Goal: Navigation & Orientation: Understand site structure

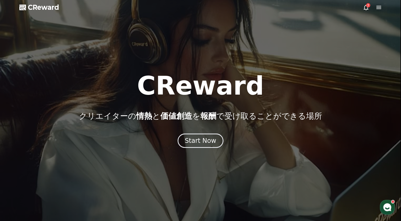
click at [199, 125] on div "CReward クリエイターの 情熱 と 価値創造 を 報酬 で受け取ることができる場所 Start Now" at bounding box center [200, 110] width 401 height 75
click at [199, 119] on p "クリエイターの 情熱 と 価値創造 を 報酬 で受け取ることができる場所" at bounding box center [200, 116] width 243 height 10
click at [199, 127] on div "CReward クリエイターの 情熱 と 価値創造 を 報酬 で受け取ることができる場所 Start Now" at bounding box center [200, 110] width 401 height 75
click at [200, 132] on div "CReward クリエイターの 情熱 と 価値創造 を 報酬 で受け取ることができる場所 Start Now" at bounding box center [200, 110] width 401 height 75
click at [208, 151] on div at bounding box center [200, 110] width 401 height 221
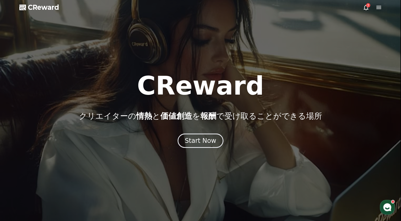
drag, startPoint x: 204, startPoint y: 128, endPoint x: 202, endPoint y: 124, distance: 4.2
click at [203, 127] on div "CReward クリエイターの 情熱 と 価値創造 を 報酬 で受け取ることができる場所 Start Now" at bounding box center [200, 110] width 401 height 75
click at [202, 123] on div "CReward クリエイターの 情熱 と 価値創造 を 報酬 で受け取ることができる場所 Start Now" at bounding box center [200, 110] width 401 height 75
drag, startPoint x: 202, startPoint y: 120, endPoint x: 202, endPoint y: 116, distance: 3.7
click at [202, 119] on span "報酬" at bounding box center [208, 115] width 16 height 9
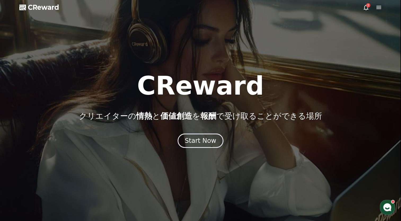
click at [202, 116] on span "報酬" at bounding box center [208, 115] width 16 height 9
click at [202, 115] on span "報酬" at bounding box center [208, 115] width 16 height 9
click at [202, 113] on span "報酬" at bounding box center [208, 115] width 16 height 9
drag, startPoint x: 203, startPoint y: 110, endPoint x: 203, endPoint y: 107, distance: 3.2
click at [203, 110] on div "CReward クリエイターの 情熱 と 価値創造 を 報酬 で受け取ることができる場所" at bounding box center [200, 97] width 401 height 48
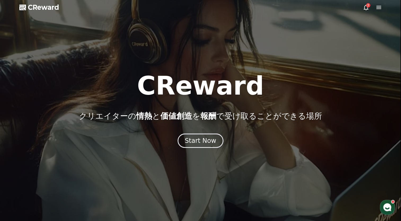
click at [203, 106] on div "CReward クリエイターの 情熱 と 価値創造 を 報酬 で受け取ることができる場所" at bounding box center [200, 97] width 401 height 48
click at [203, 104] on div "CReward クリエイターの 情熱 と 価値創造 を 報酬 で受け取ることができる場所" at bounding box center [200, 97] width 401 height 48
drag, startPoint x: 202, startPoint y: 100, endPoint x: 200, endPoint y: 96, distance: 4.5
click at [201, 98] on h1 "CReward" at bounding box center [200, 85] width 127 height 25
click at [200, 95] on h1 "CReward" at bounding box center [200, 85] width 127 height 25
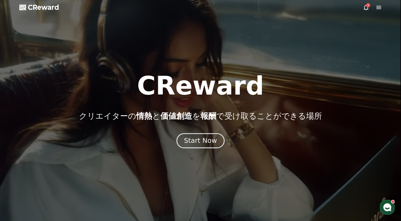
drag, startPoint x: 0, startPoint y: 0, endPoint x: 192, endPoint y: 140, distance: 237.6
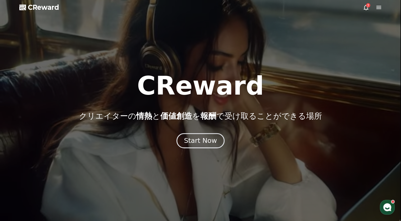
click at [192, 140] on div "Start Now" at bounding box center [200, 140] width 33 height 9
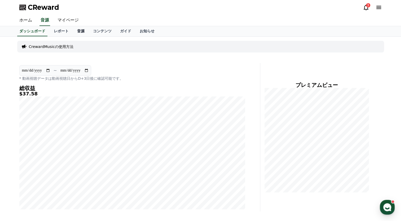
click at [73, 31] on link "音源" at bounding box center [81, 31] width 16 height 10
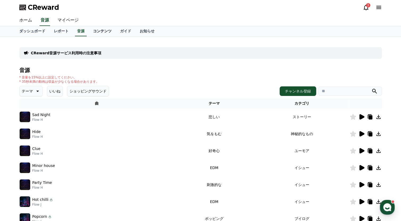
click at [89, 30] on link "コンテンツ" at bounding box center [102, 31] width 27 height 10
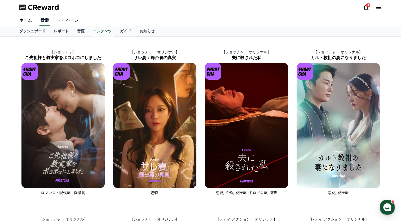
click at [42, 21] on link "音源" at bounding box center [44, 20] width 11 height 11
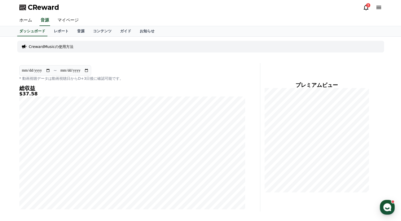
click at [53, 20] on link "マイページ" at bounding box center [68, 20] width 30 height 11
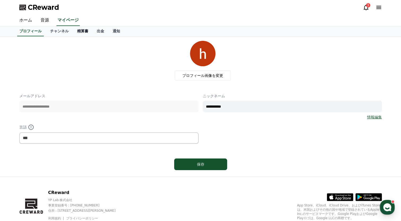
click at [73, 29] on link "精算書" at bounding box center [83, 31] width 20 height 10
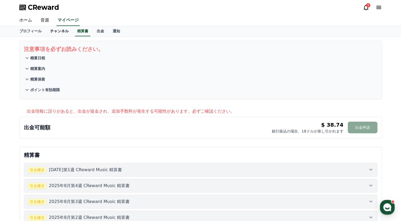
click at [51, 30] on link "チャンネル" at bounding box center [59, 31] width 27 height 10
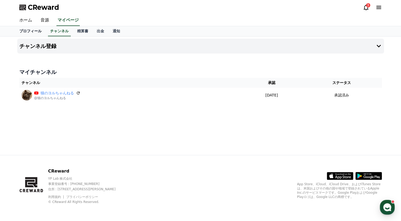
click at [28, 30] on link "プロフィール" at bounding box center [30, 31] width 31 height 10
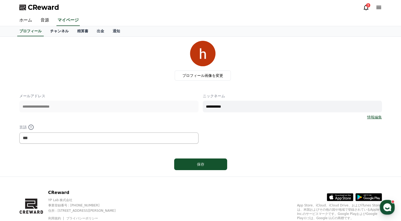
click at [53, 30] on link "チャンネル" at bounding box center [59, 31] width 27 height 10
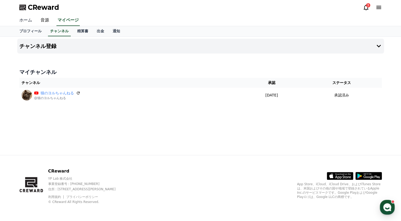
click at [23, 20] on link "ホーム" at bounding box center [25, 20] width 21 height 11
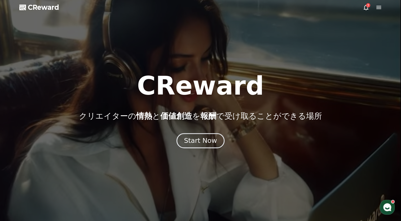
click at [200, 137] on div "Start Now" at bounding box center [200, 140] width 33 height 9
